Goal: Transaction & Acquisition: Book appointment/travel/reservation

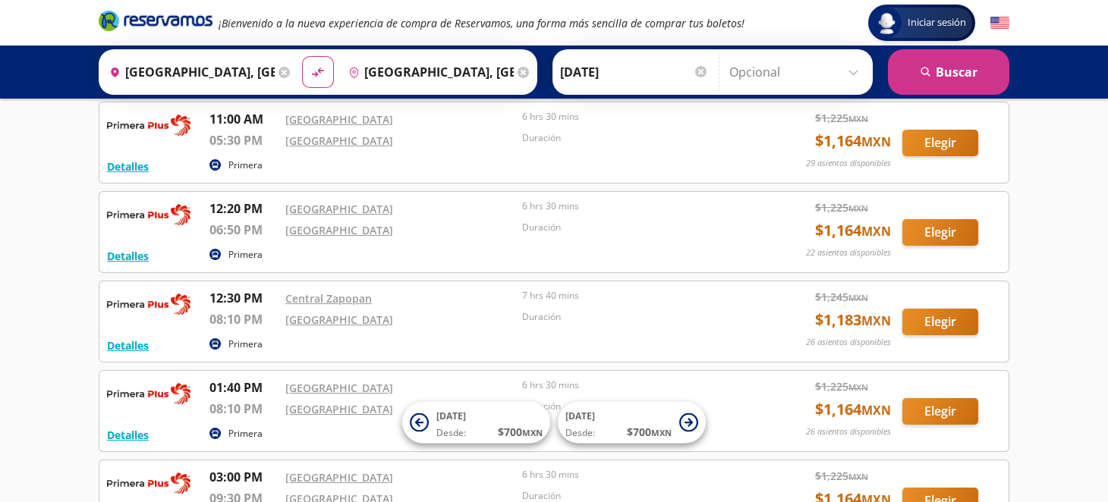
scroll to position [704, 0]
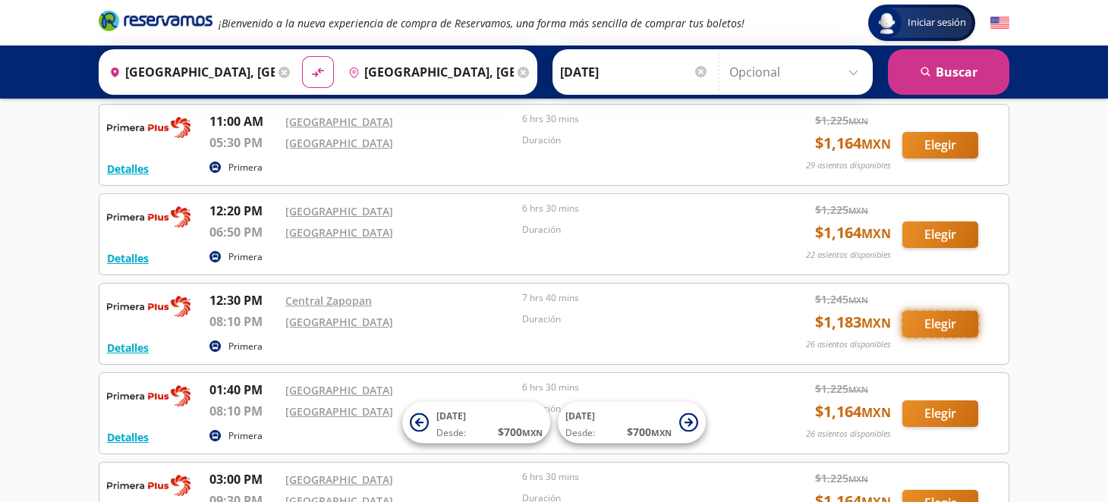
click at [945, 321] on button "Elegir" at bounding box center [940, 324] width 76 height 27
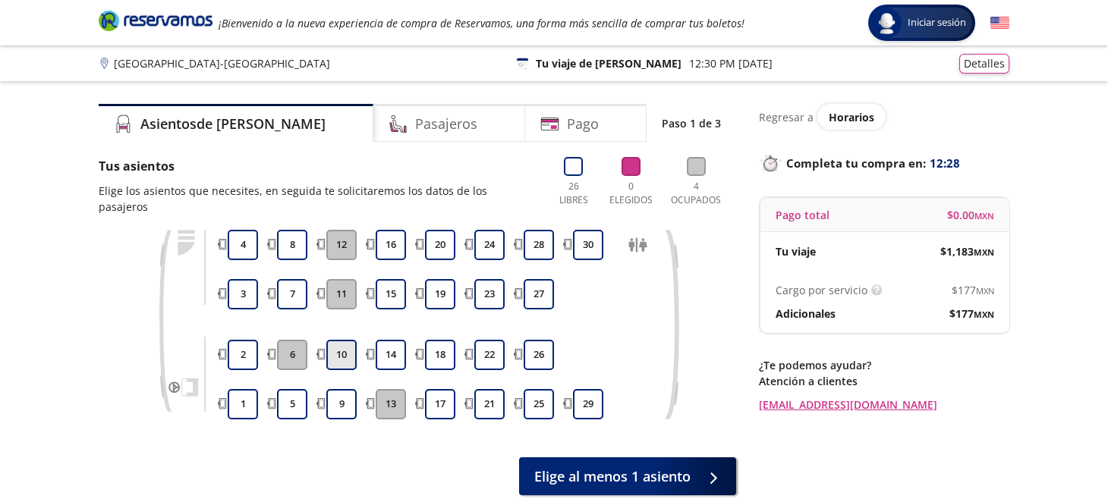
click at [338, 344] on button "10" at bounding box center [341, 355] width 30 height 30
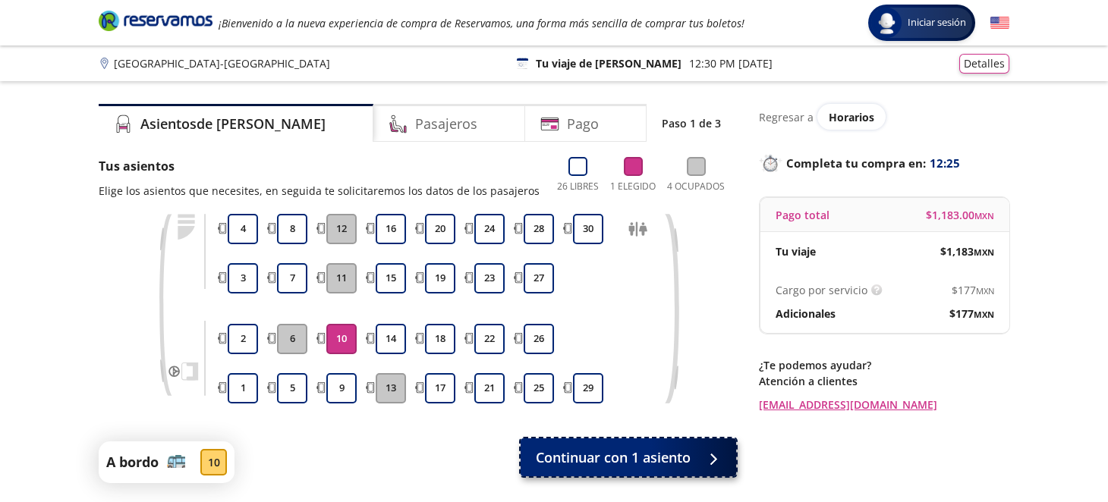
click at [640, 453] on span "Continuar con 1 asiento" at bounding box center [613, 458] width 155 height 20
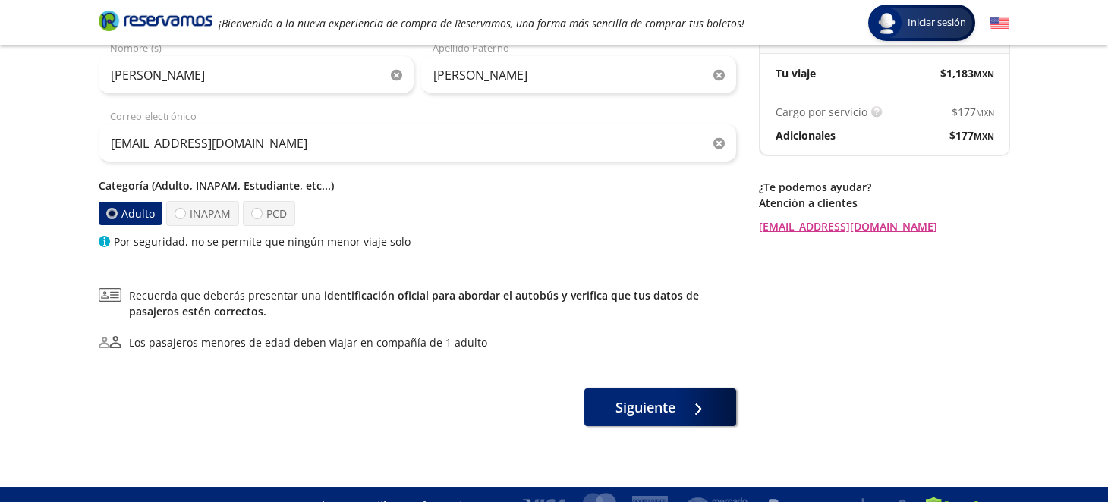
scroll to position [181, 0]
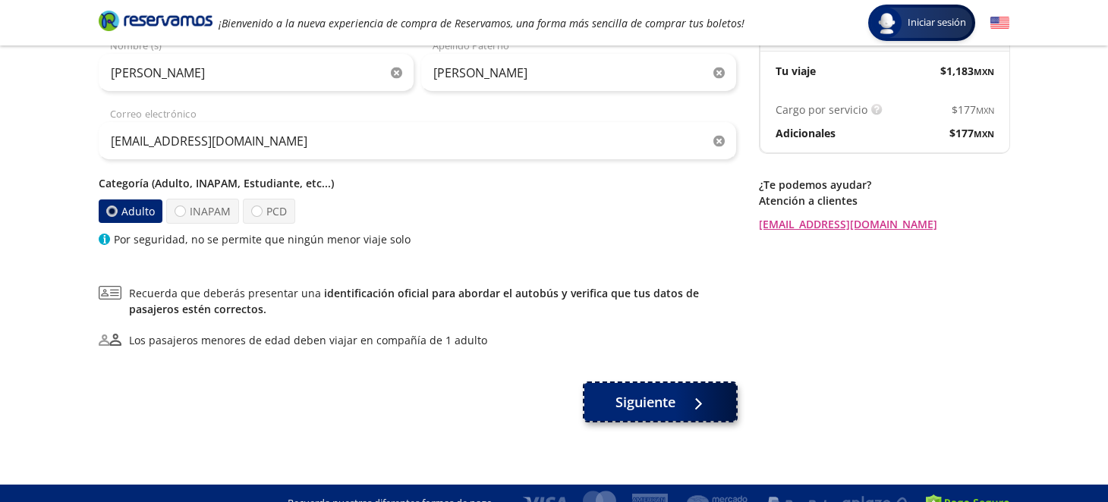
click at [666, 405] on span "Siguiente" at bounding box center [645, 402] width 60 height 20
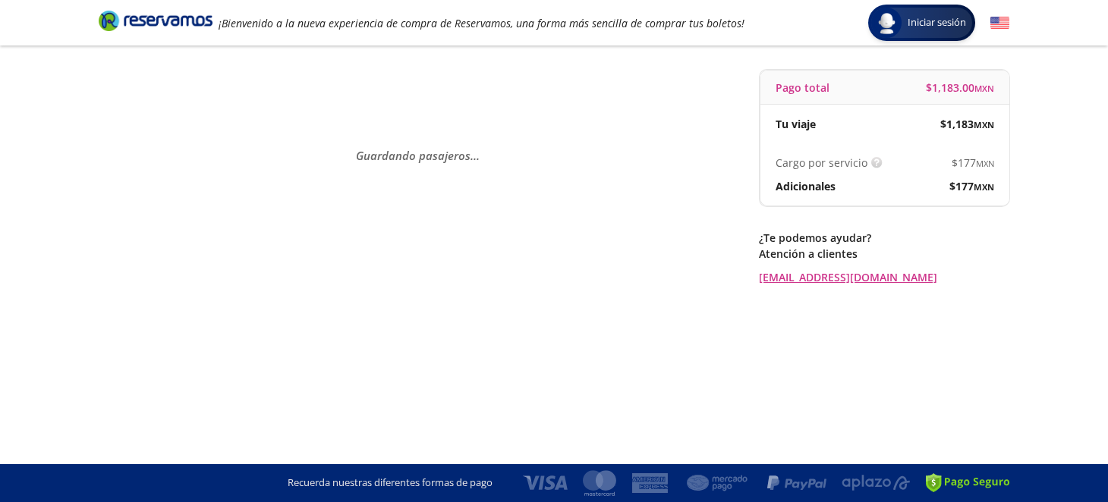
scroll to position [0, 0]
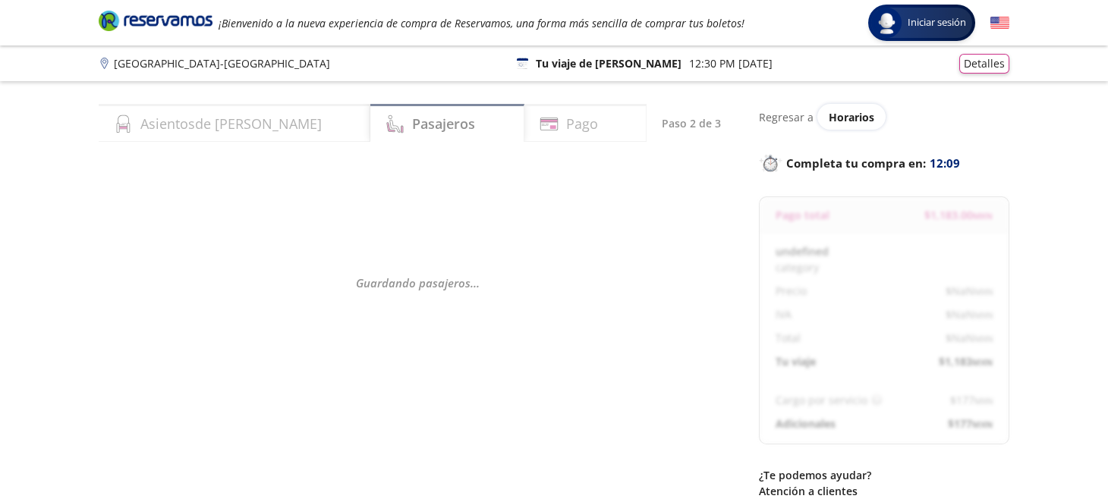
select select "MX"
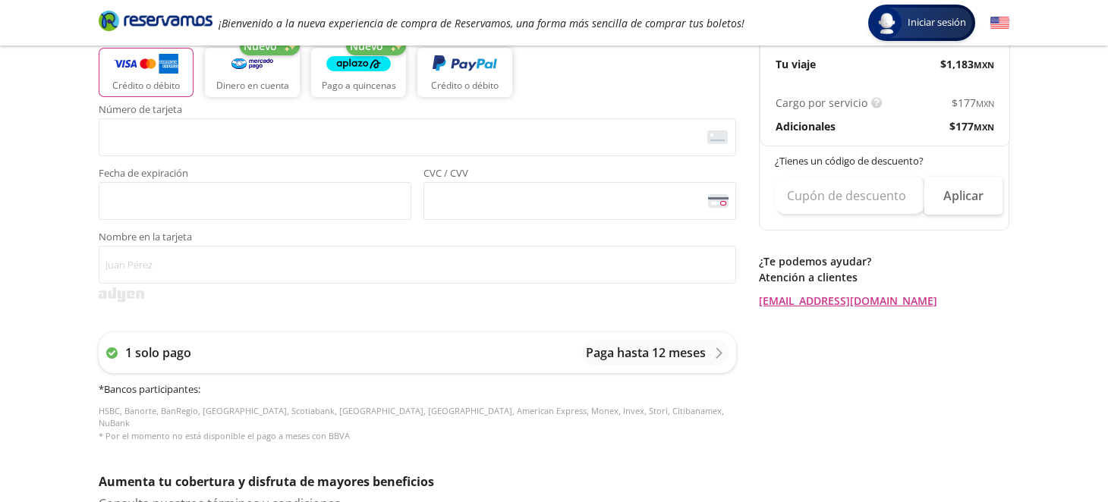
scroll to position [346, 0]
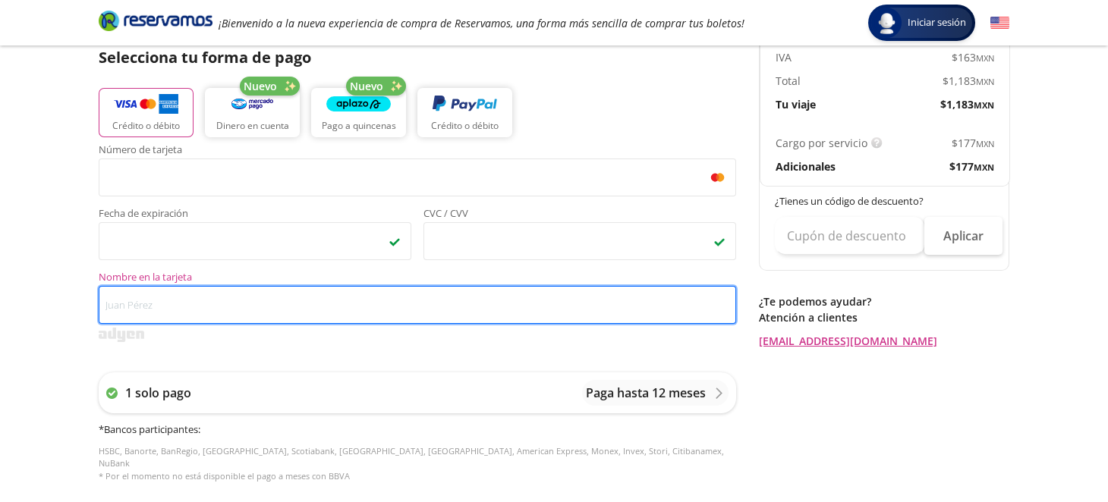
click at [206, 310] on input "Nombre en la tarjeta" at bounding box center [417, 305] width 637 height 38
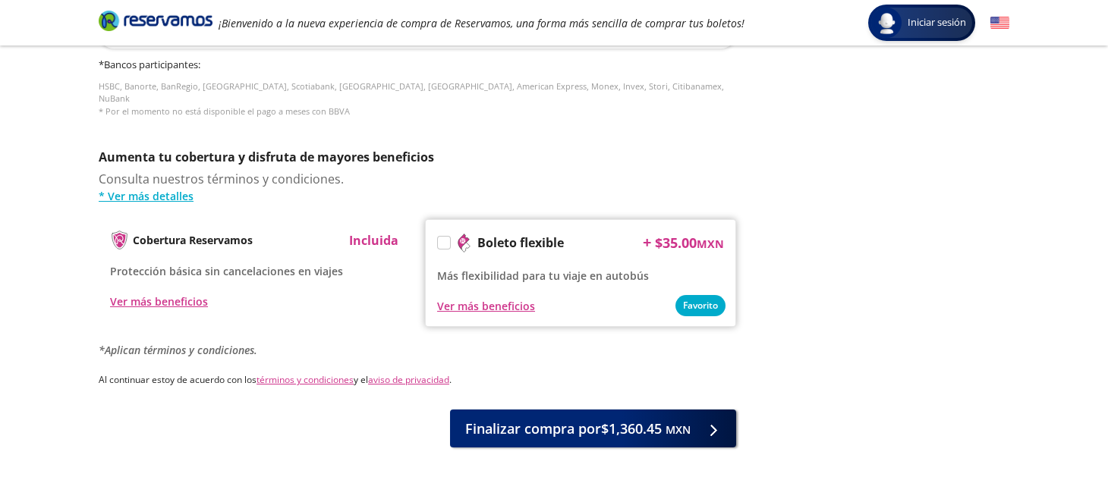
scroll to position [741, 0]
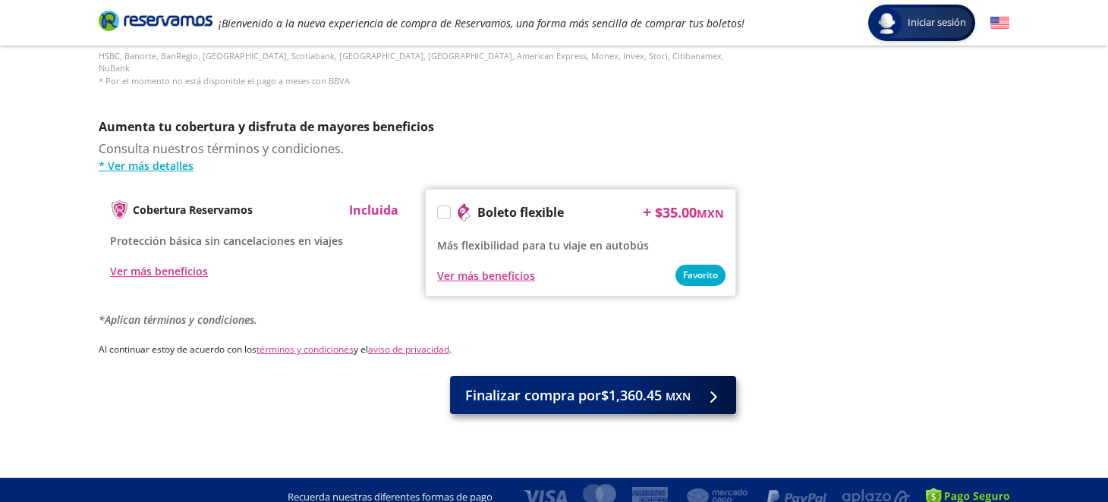
type input "[PERSON_NAME]"
click at [652, 390] on span "Finalizar compra por $1,360.45 MXN" at bounding box center [577, 396] width 225 height 20
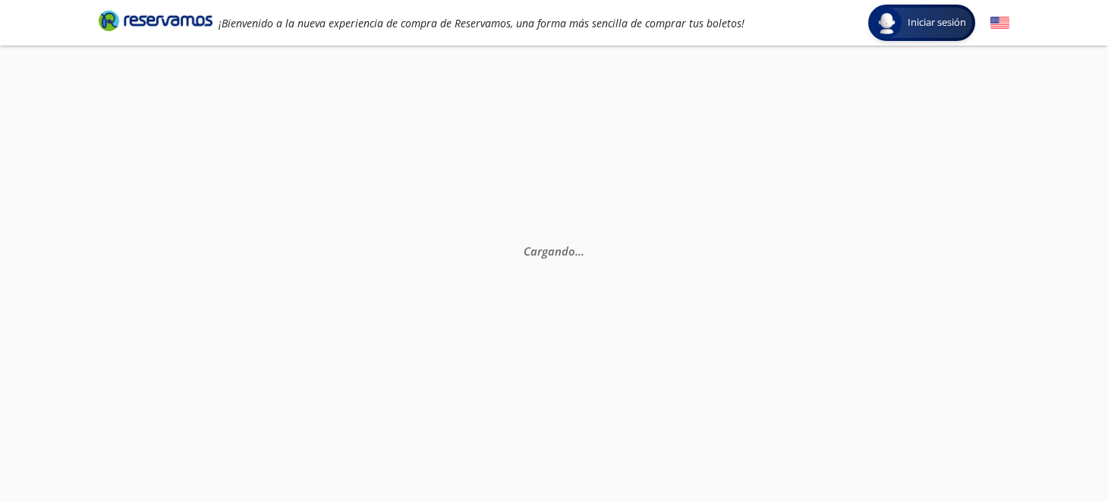
scroll to position [0, 0]
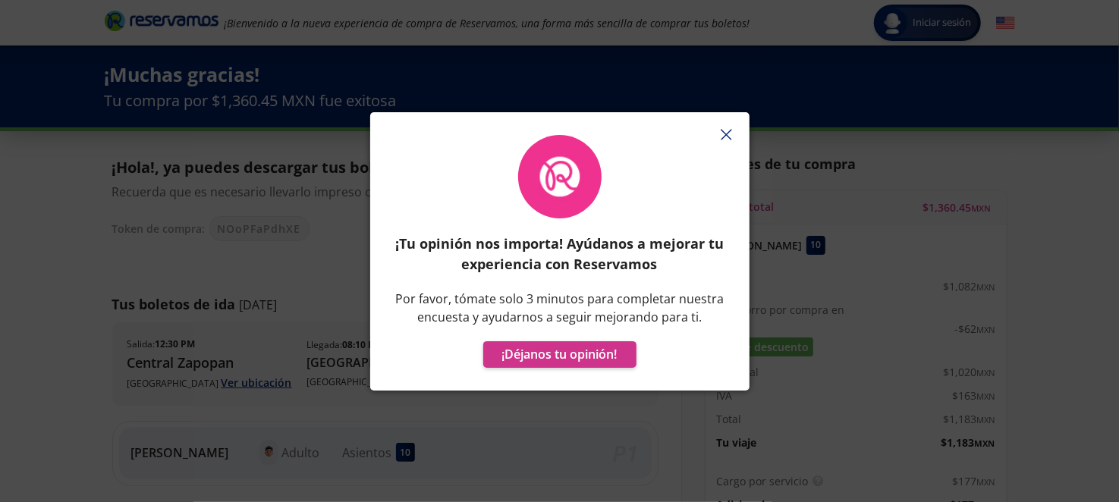
click at [727, 131] on icon "button" at bounding box center [726, 134] width 11 height 11
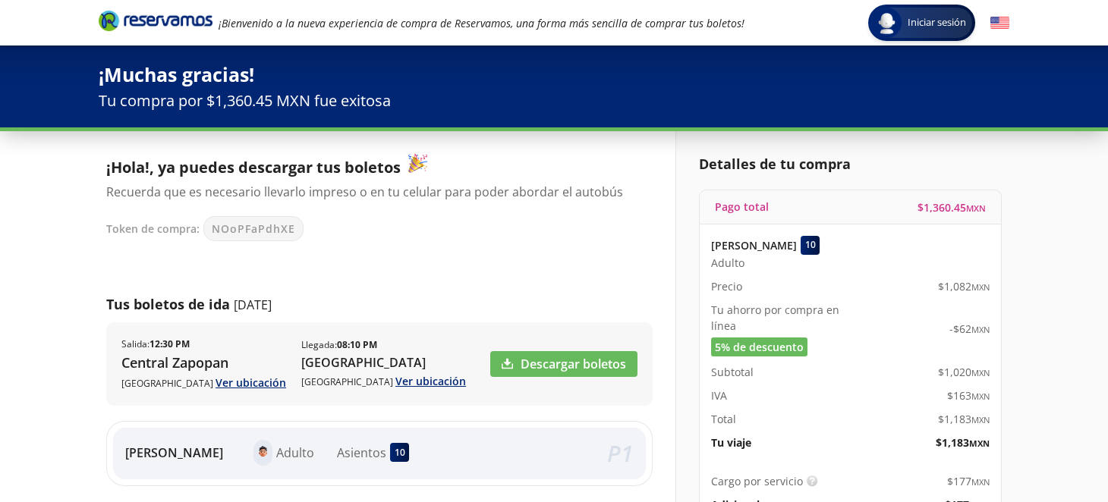
scroll to position [138, 0]
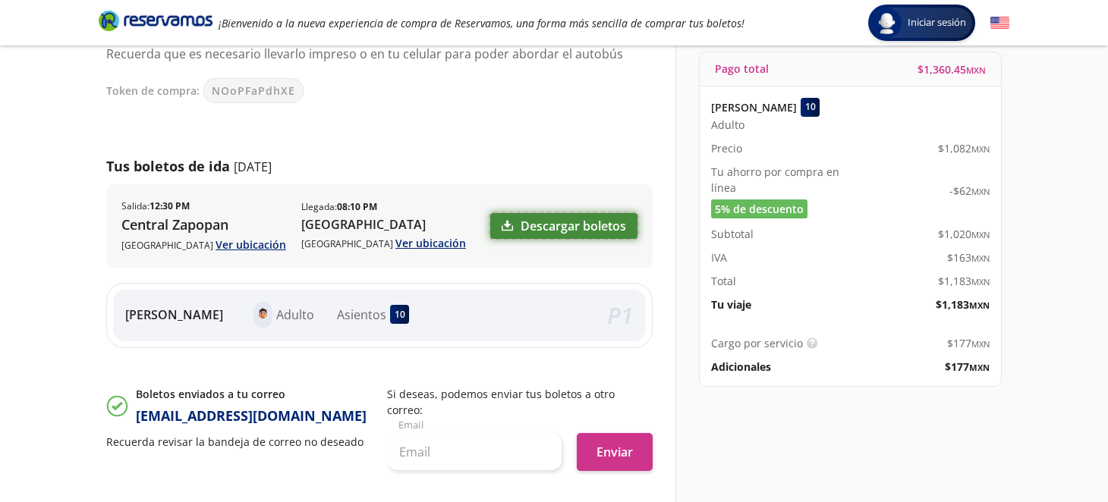
click at [608, 221] on link "Descargar boletos" at bounding box center [563, 226] width 147 height 26
